Goal: Task Accomplishment & Management: Manage account settings

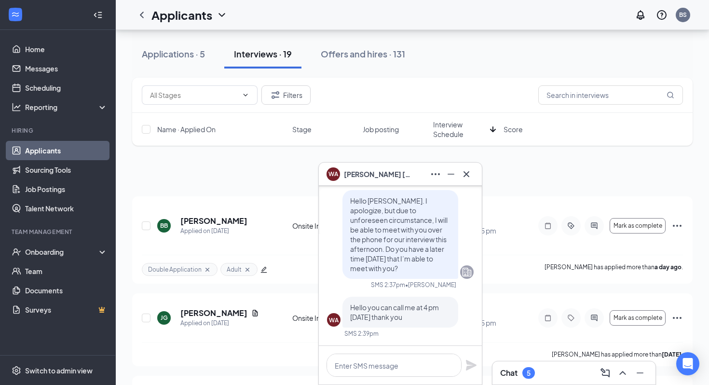
scroll to position [361, 0]
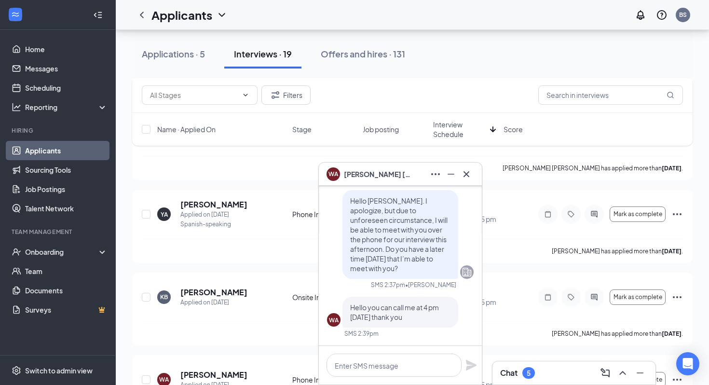
click at [386, 171] on span "[PERSON_NAME]" at bounding box center [378, 174] width 68 height 11
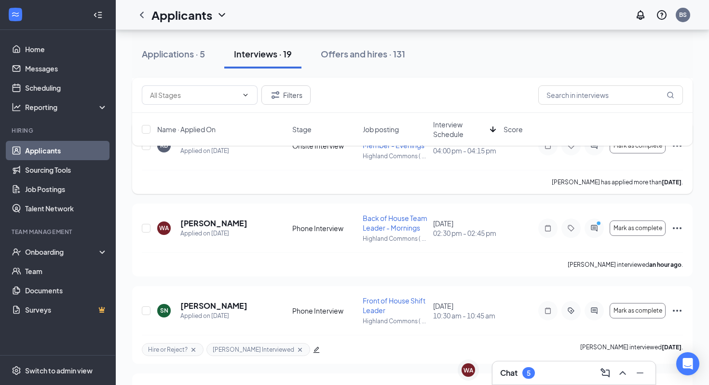
scroll to position [516, 0]
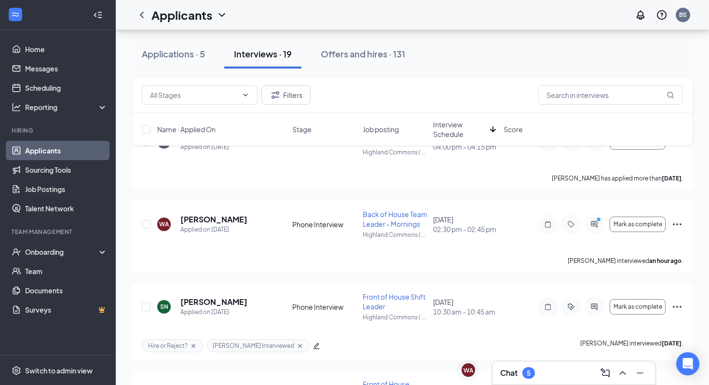
click at [511, 366] on div "Chat 5" at bounding box center [574, 372] width 148 height 15
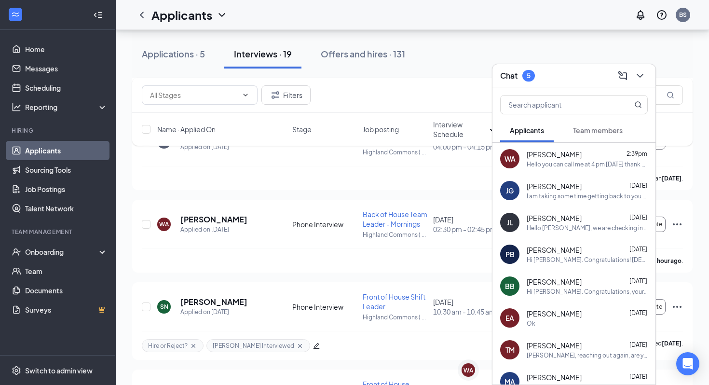
click at [563, 73] on div "Chat 5" at bounding box center [574, 75] width 148 height 15
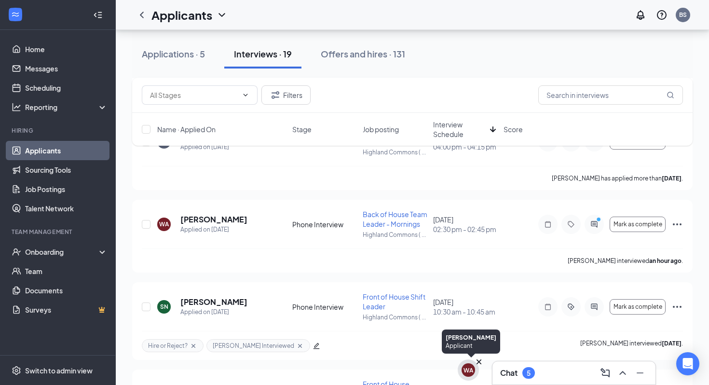
click at [465, 370] on div "WA" at bounding box center [468, 370] width 10 height 8
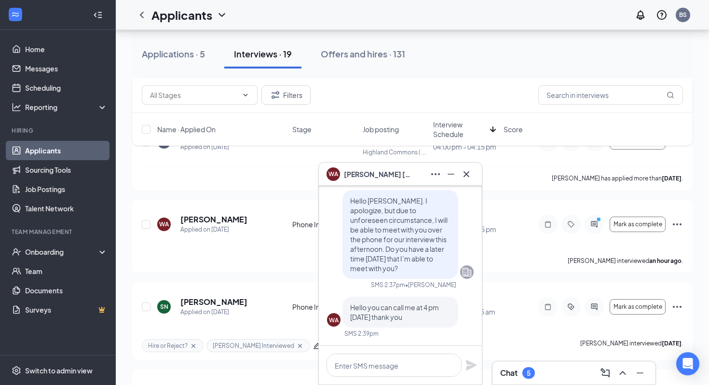
click at [364, 173] on span "[PERSON_NAME]" at bounding box center [378, 174] width 68 height 11
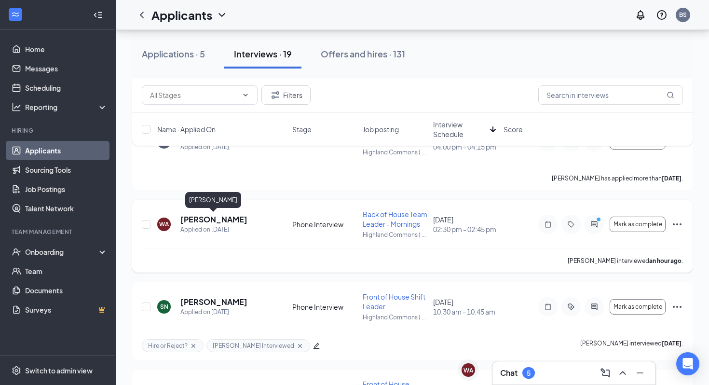
click at [211, 220] on h5 "[PERSON_NAME]" at bounding box center [213, 219] width 67 height 11
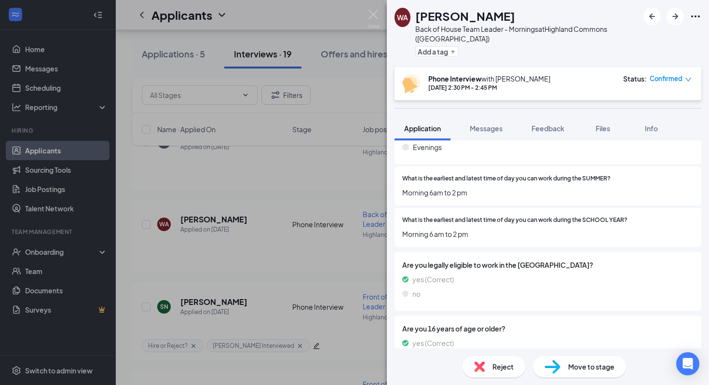
scroll to position [958, 0]
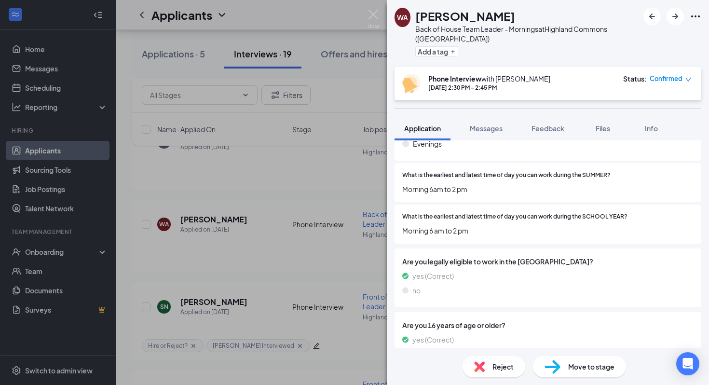
drag, startPoint x: 516, startPoint y: 16, endPoint x: 461, endPoint y: 16, distance: 54.0
click at [461, 16] on div "[PERSON_NAME]" at bounding box center [526, 16] width 223 height 16
copy h1 "[PERSON_NAME]"
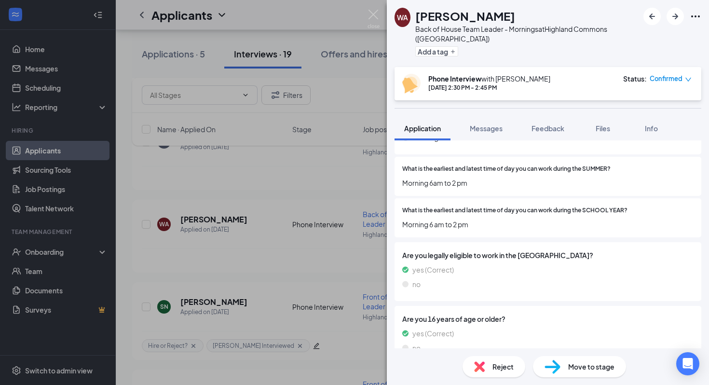
scroll to position [960, 0]
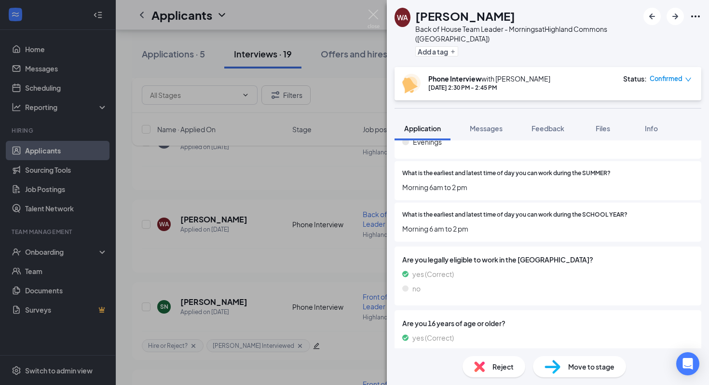
click at [564, 359] on div "Move to stage" at bounding box center [579, 366] width 93 height 21
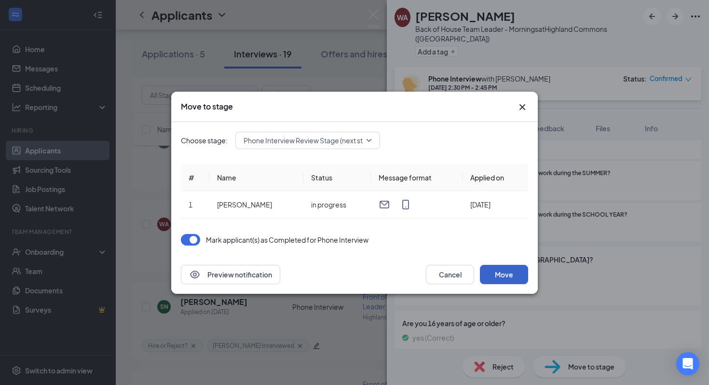
click at [511, 274] on button "Move" at bounding box center [504, 274] width 48 height 19
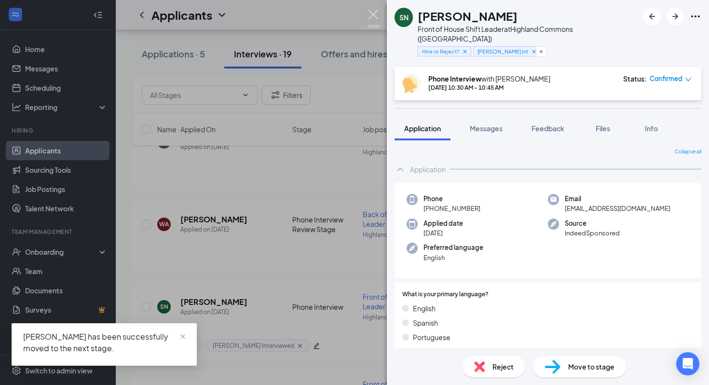
click at [374, 15] on img at bounding box center [373, 19] width 12 height 19
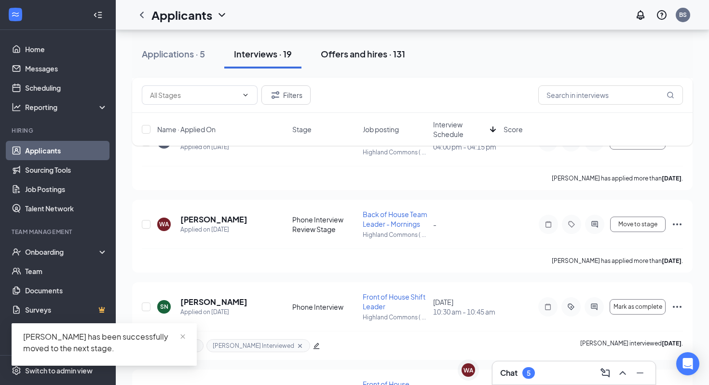
click at [337, 53] on div "Offers and hires · 131" at bounding box center [363, 54] width 84 height 12
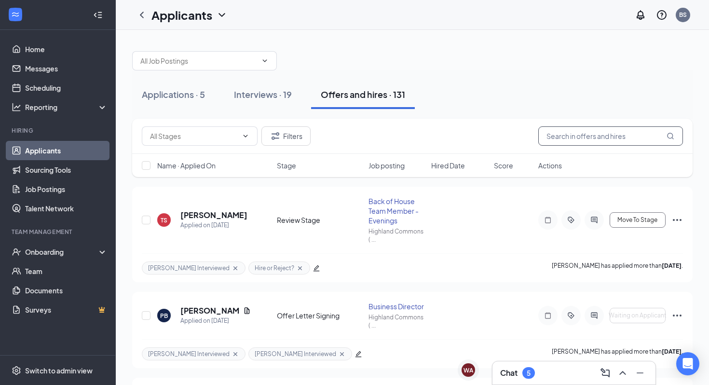
click at [568, 141] on input "text" at bounding box center [610, 135] width 145 height 19
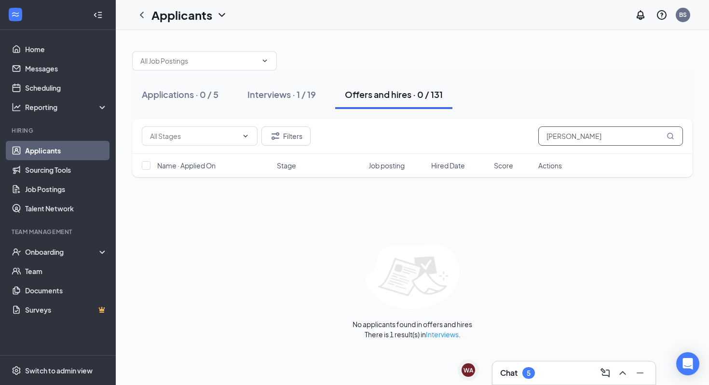
type input "[PERSON_NAME]"
click at [320, 137] on div "Filters [PERSON_NAME]" at bounding box center [412, 135] width 541 height 19
click at [283, 99] on div "Interviews · 1 / 19" at bounding box center [281, 94] width 68 height 12
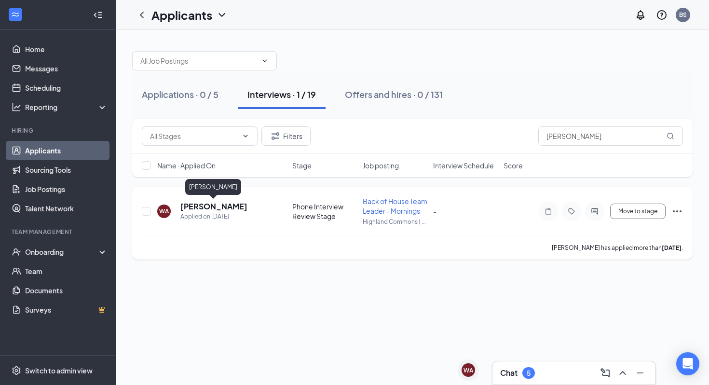
click at [214, 208] on h5 "[PERSON_NAME]" at bounding box center [213, 206] width 67 height 11
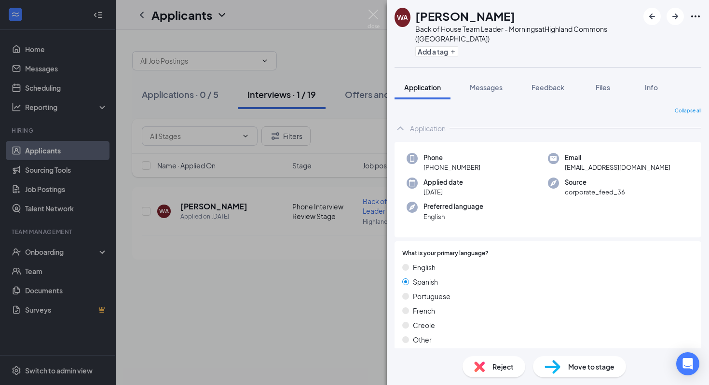
click at [566, 369] on div "Move to stage" at bounding box center [579, 366] width 93 height 21
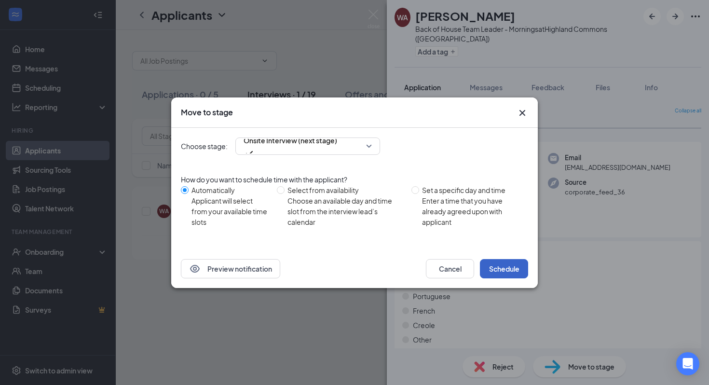
click at [502, 262] on button "Schedule" at bounding box center [504, 268] width 48 height 19
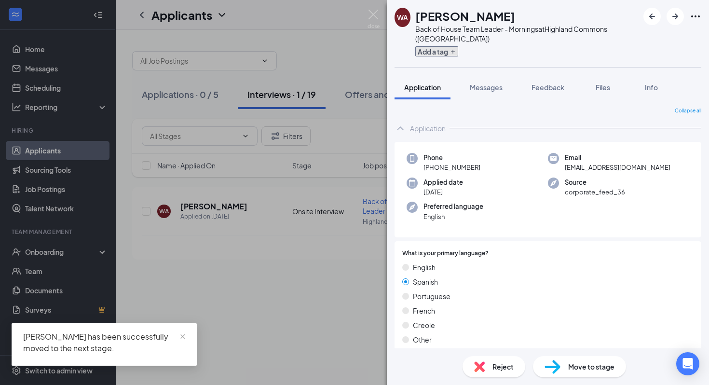
click at [437, 46] on button "Add a tag" at bounding box center [436, 51] width 43 height 10
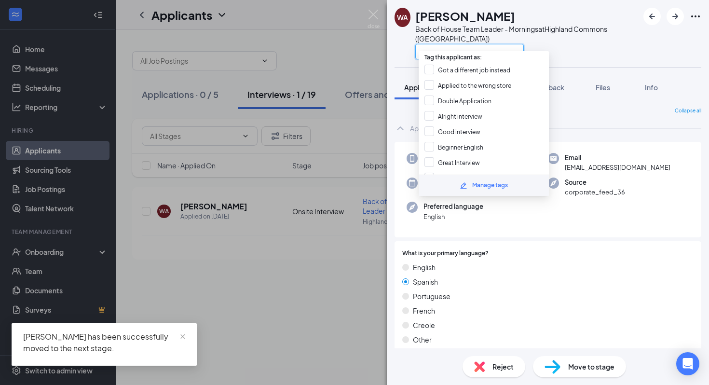
click at [442, 44] on input "text" at bounding box center [469, 51] width 109 height 15
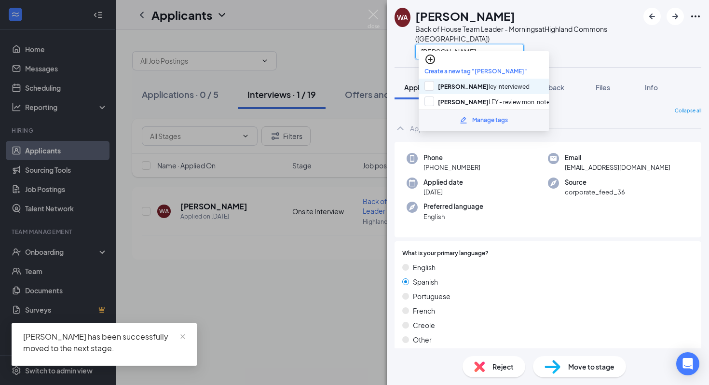
type input "[PERSON_NAME]"
click at [428, 79] on div "[PERSON_NAME] Interviewed" at bounding box center [484, 86] width 130 height 15
checkbox input "true"
click at [558, 54] on div "WA [PERSON_NAME] Back of House Team Leader - Mornings at [GEOGRAPHIC_DATA] ([GE…" at bounding box center [548, 33] width 322 height 67
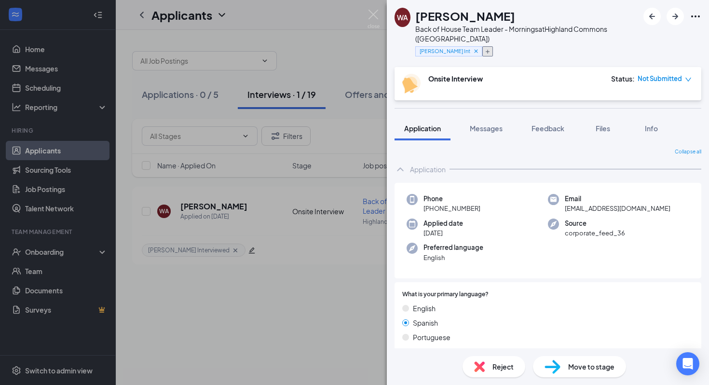
click at [490, 49] on icon "Plus" at bounding box center [488, 52] width 6 height 6
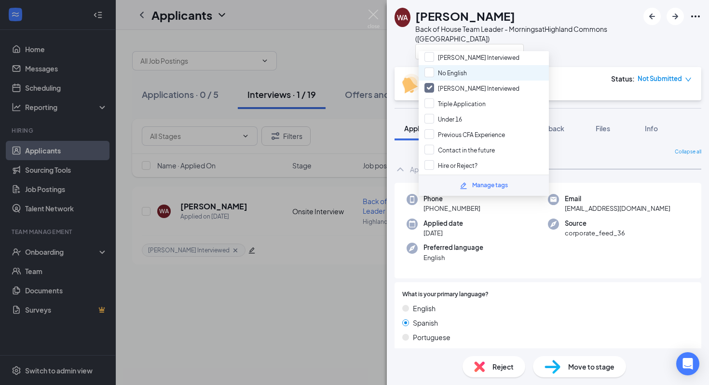
scroll to position [157, 0]
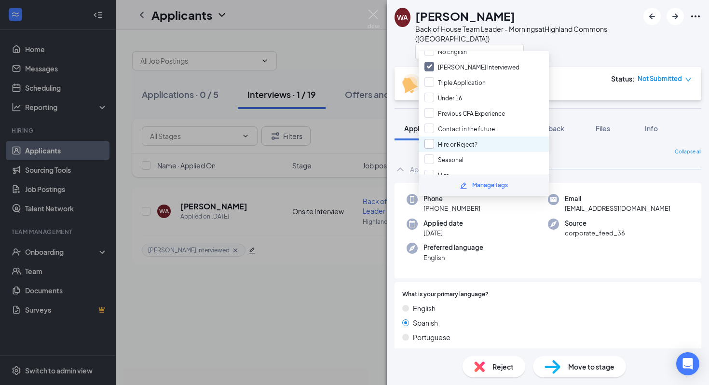
click at [457, 139] on input "Hire or Reject?" at bounding box center [450, 144] width 53 height 11
checkbox input "true"
click at [556, 43] on div at bounding box center [526, 51] width 223 height 16
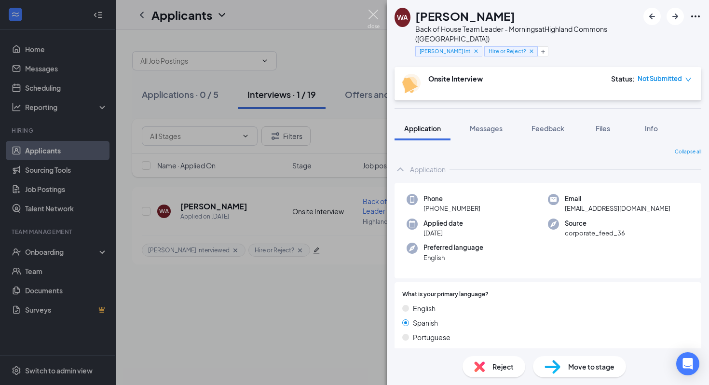
click at [372, 10] on img at bounding box center [373, 19] width 12 height 19
